Goal: Task Accomplishment & Management: Use online tool/utility

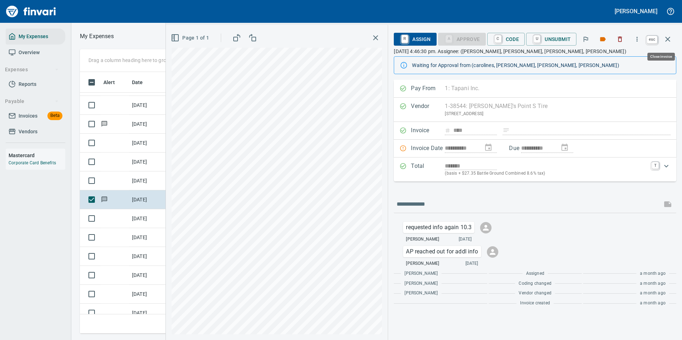
scroll to position [251, 405]
click at [670, 40] on icon "button" at bounding box center [668, 39] width 9 height 9
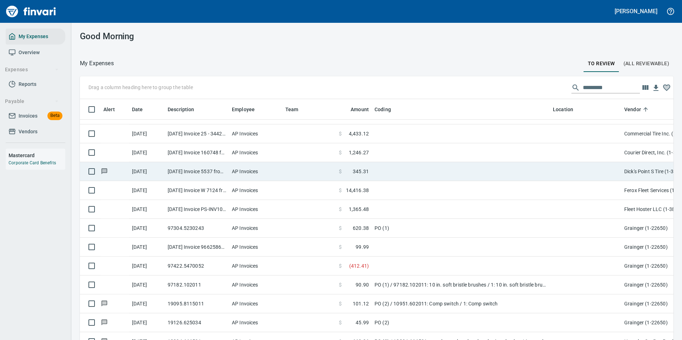
scroll to position [749, 0]
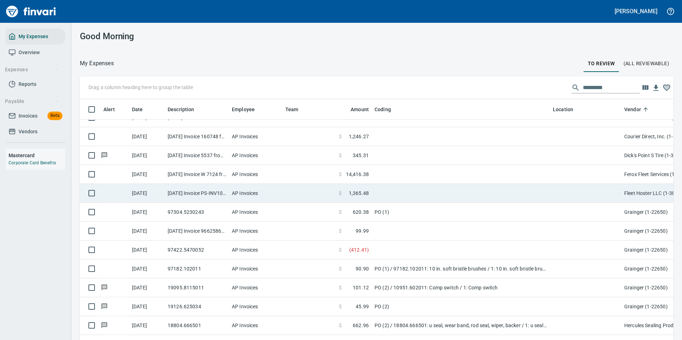
click at [403, 192] on td at bounding box center [461, 193] width 178 height 19
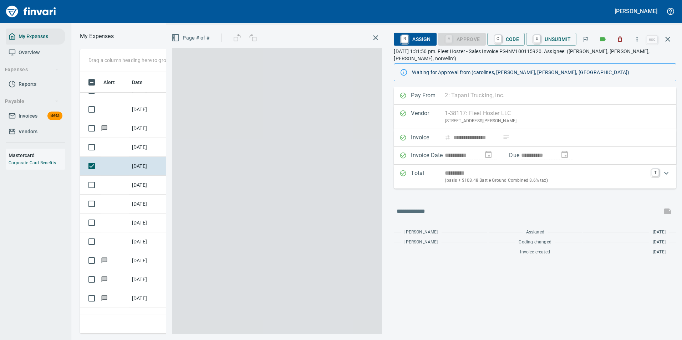
scroll to position [251, 405]
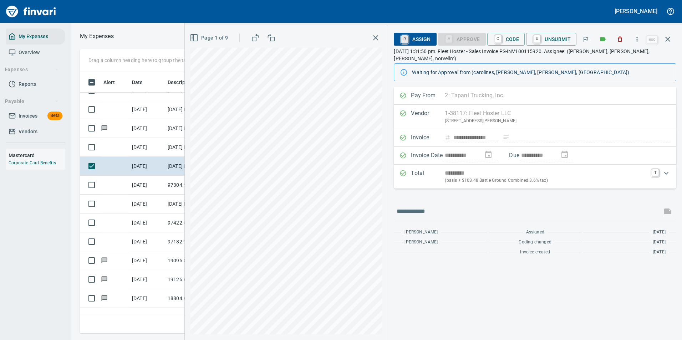
click at [408, 38] on link "R" at bounding box center [404, 39] width 7 height 8
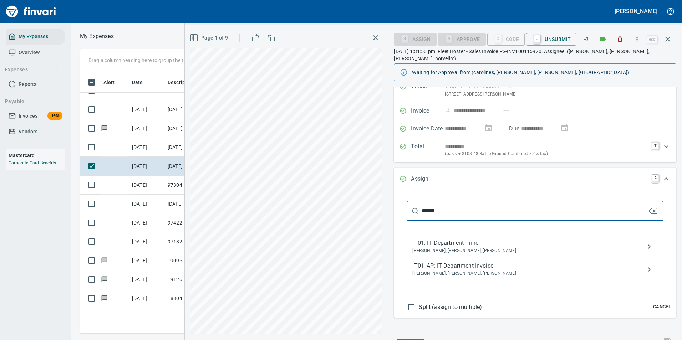
scroll to position [71, 0]
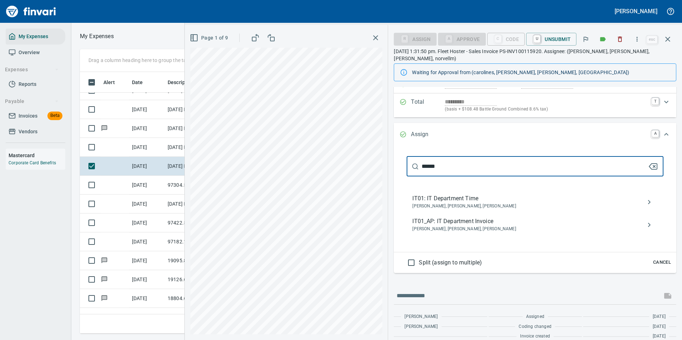
type input "******"
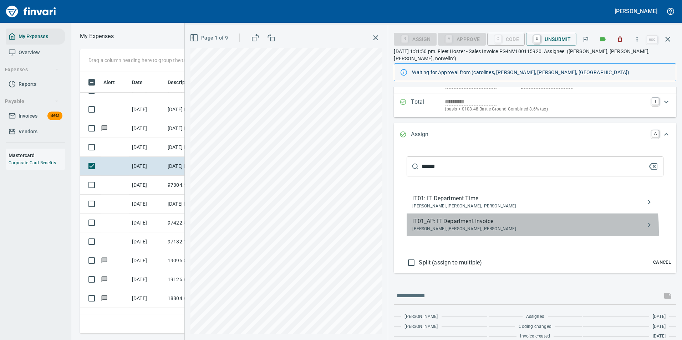
click at [445, 226] on span "[PERSON_NAME], [PERSON_NAME], [PERSON_NAME]" at bounding box center [529, 229] width 234 height 7
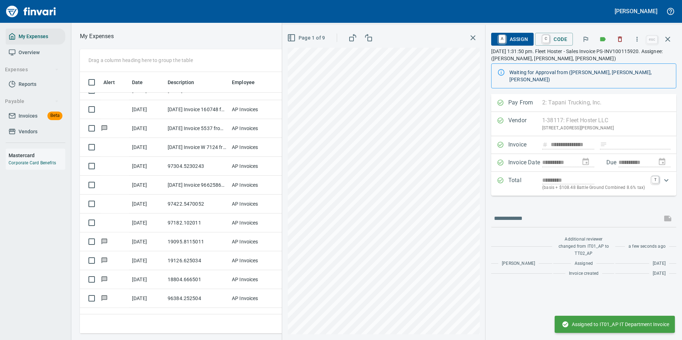
scroll to position [0, 0]
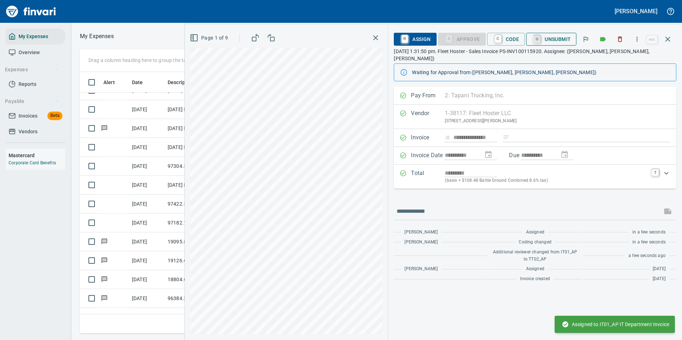
click at [541, 40] on link "U" at bounding box center [537, 39] width 7 height 8
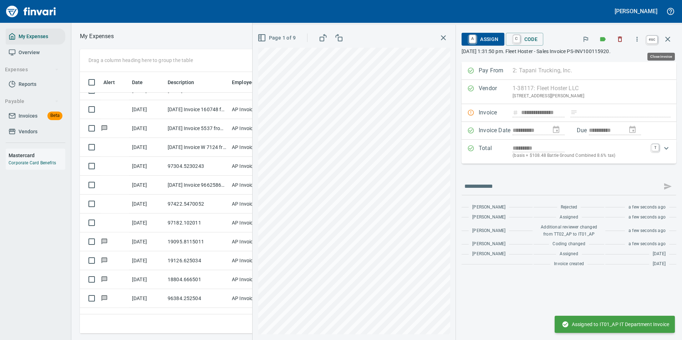
click at [665, 37] on icon "button" at bounding box center [668, 39] width 9 height 9
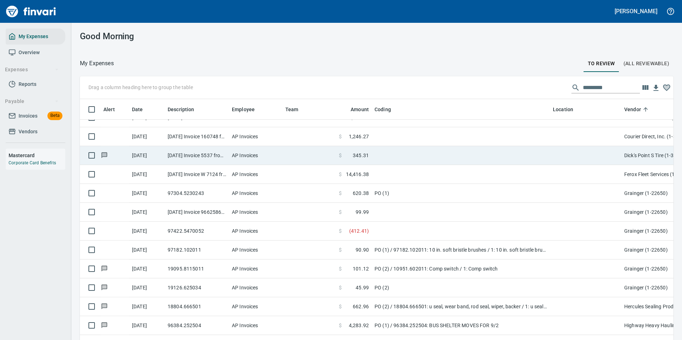
scroll to position [1, 1]
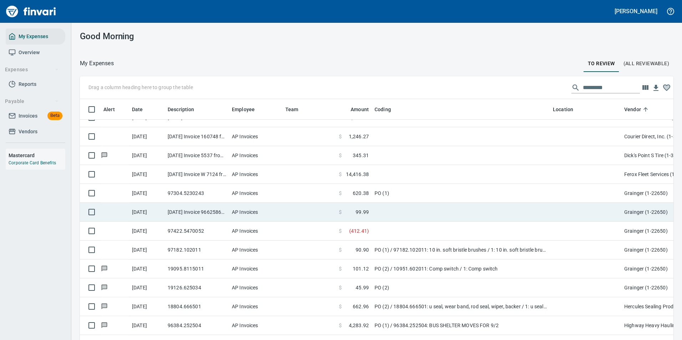
click at [390, 179] on td at bounding box center [461, 174] width 178 height 19
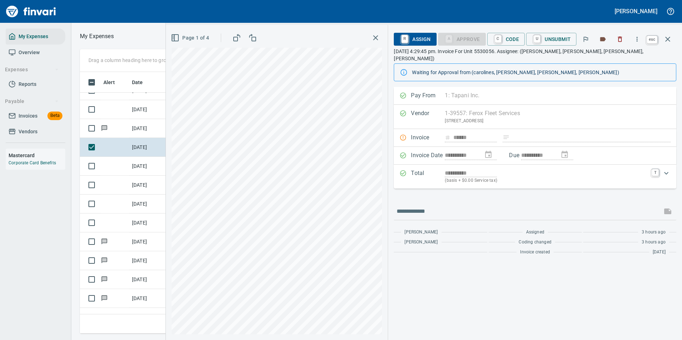
scroll to position [251, 405]
click at [670, 39] on icon "button" at bounding box center [668, 39] width 9 height 9
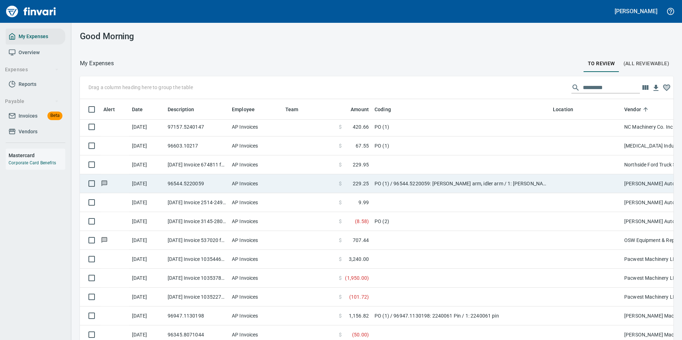
scroll to position [1498, 0]
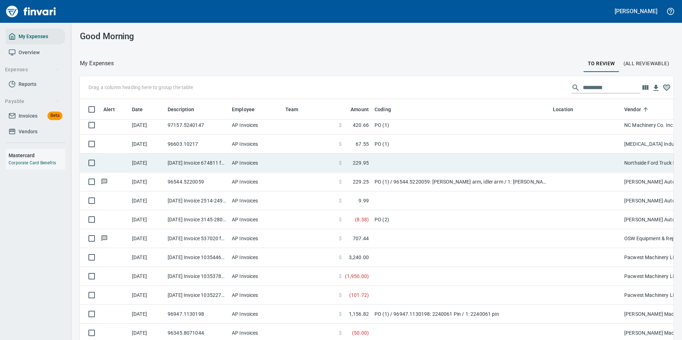
click at [420, 168] on td at bounding box center [461, 163] width 178 height 19
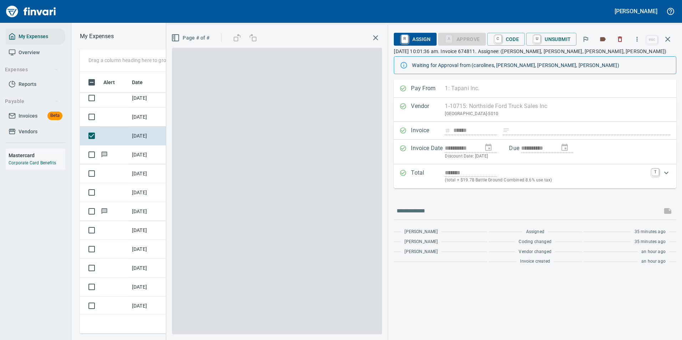
scroll to position [251, 405]
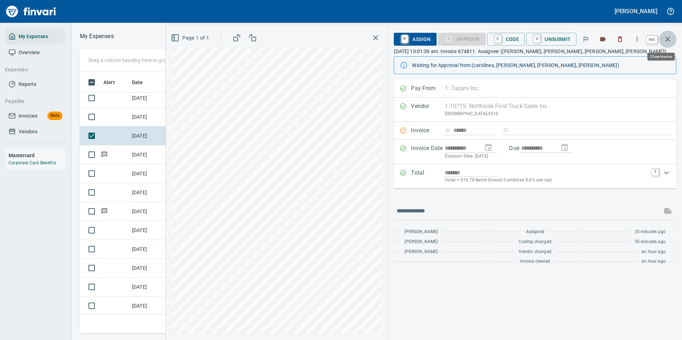
click at [668, 41] on icon "button" at bounding box center [668, 39] width 9 height 9
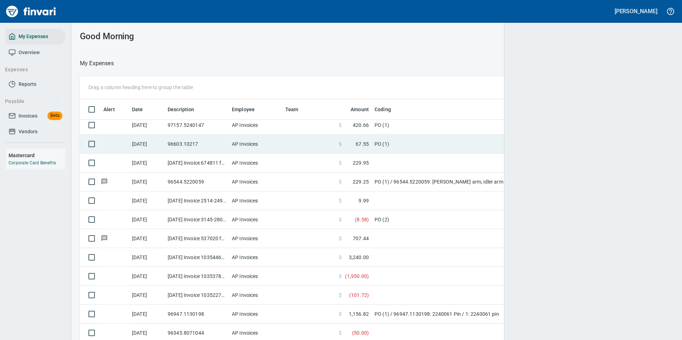
scroll to position [1, 1]
